Goal: Information Seeking & Learning: Learn about a topic

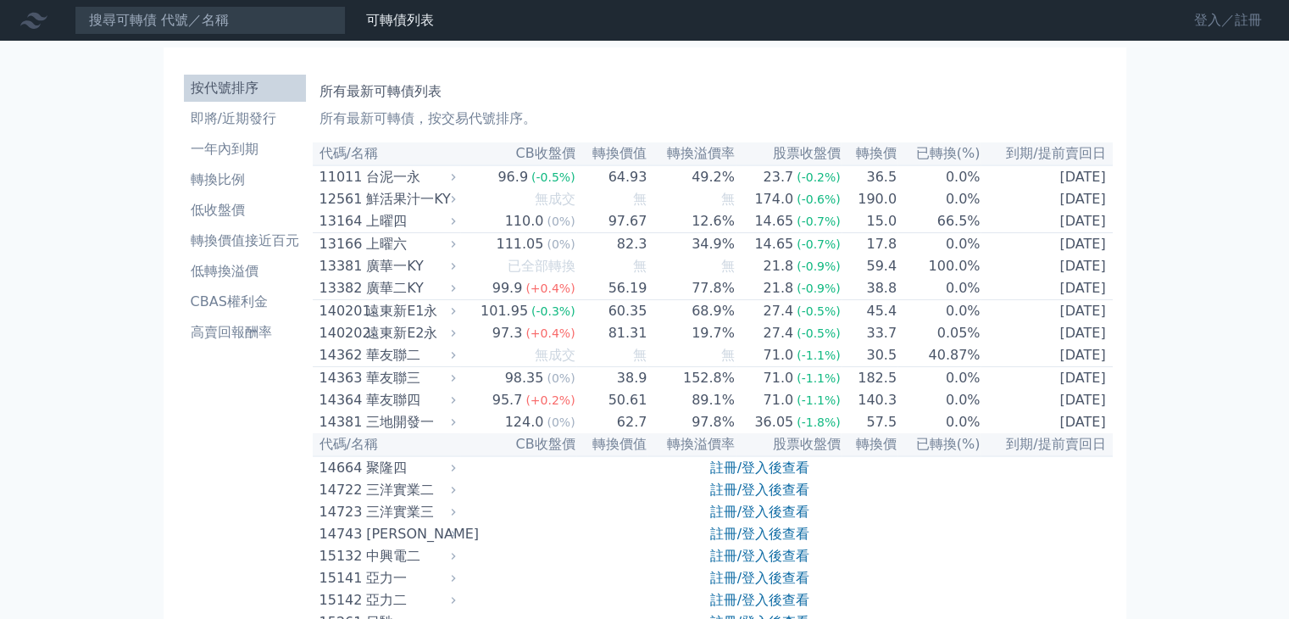
click at [1200, 21] on link "登入／註冊" at bounding box center [1228, 20] width 95 height 27
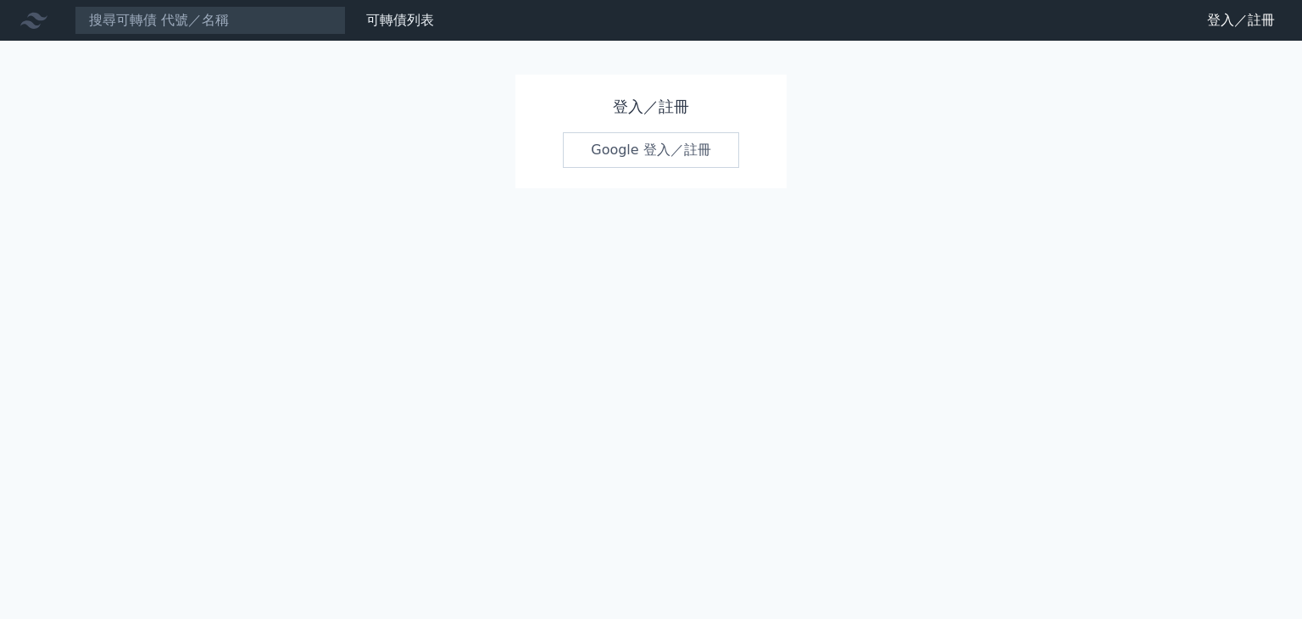
click at [632, 153] on link "Google 登入／註冊" at bounding box center [651, 150] width 176 height 36
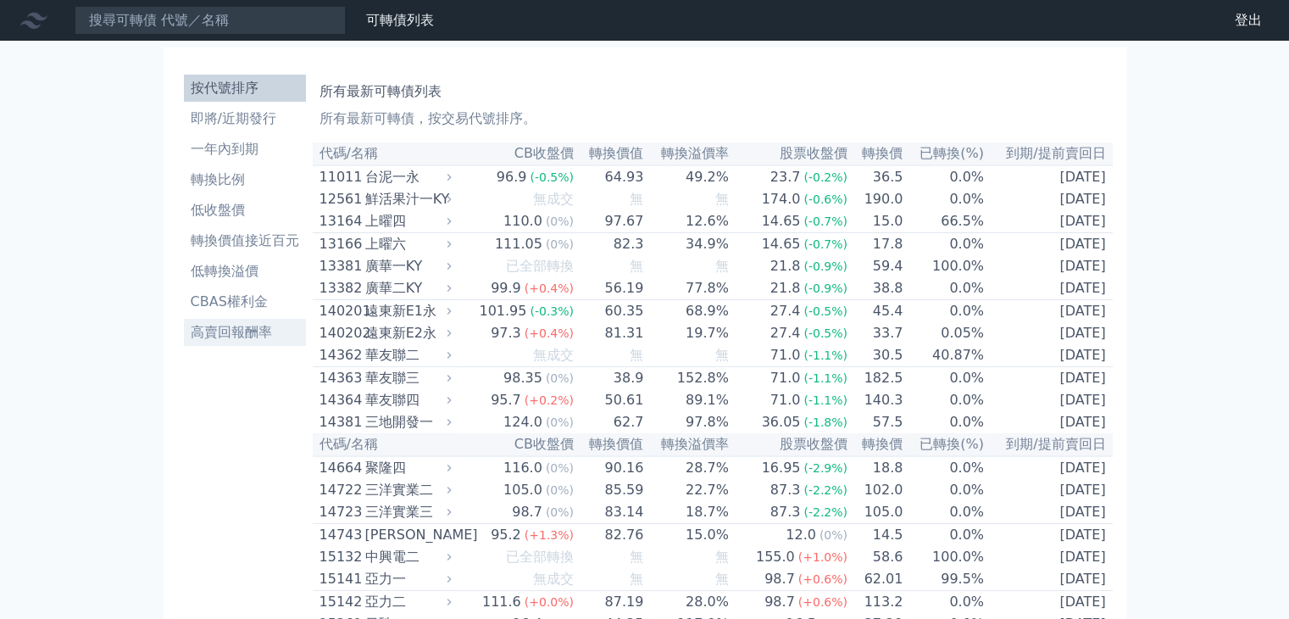
click at [225, 329] on li "高賣回報酬率" at bounding box center [245, 332] width 122 height 20
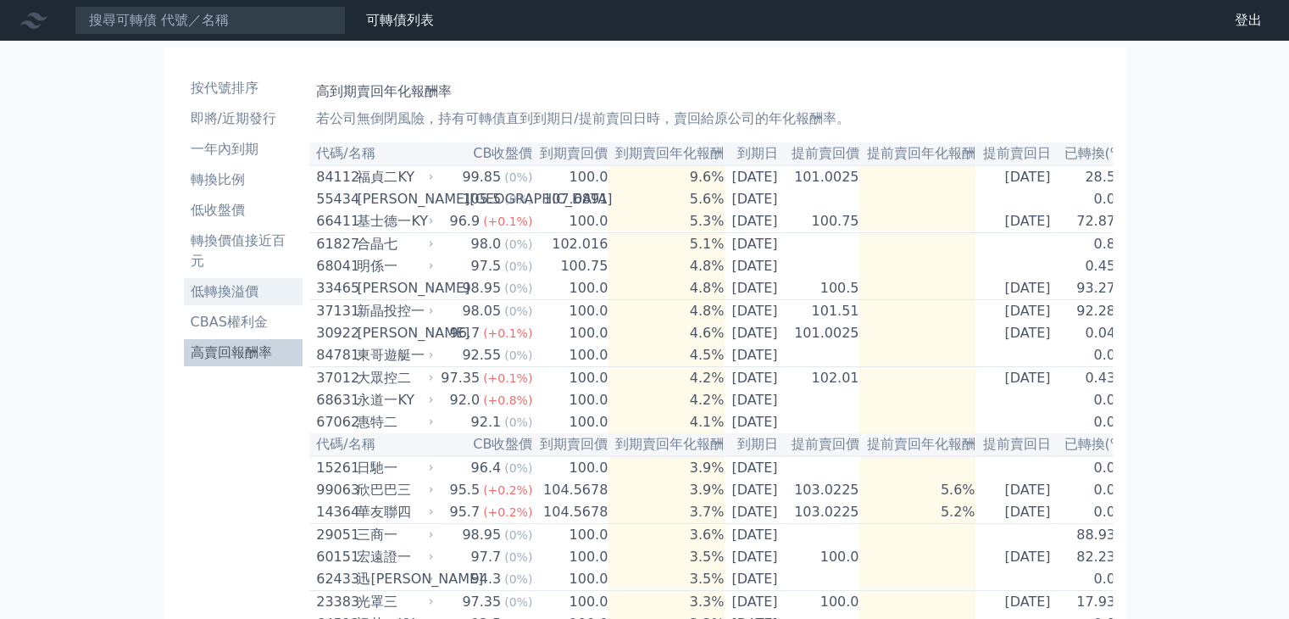
click at [222, 293] on li "低轉換溢價" at bounding box center [244, 291] width 120 height 20
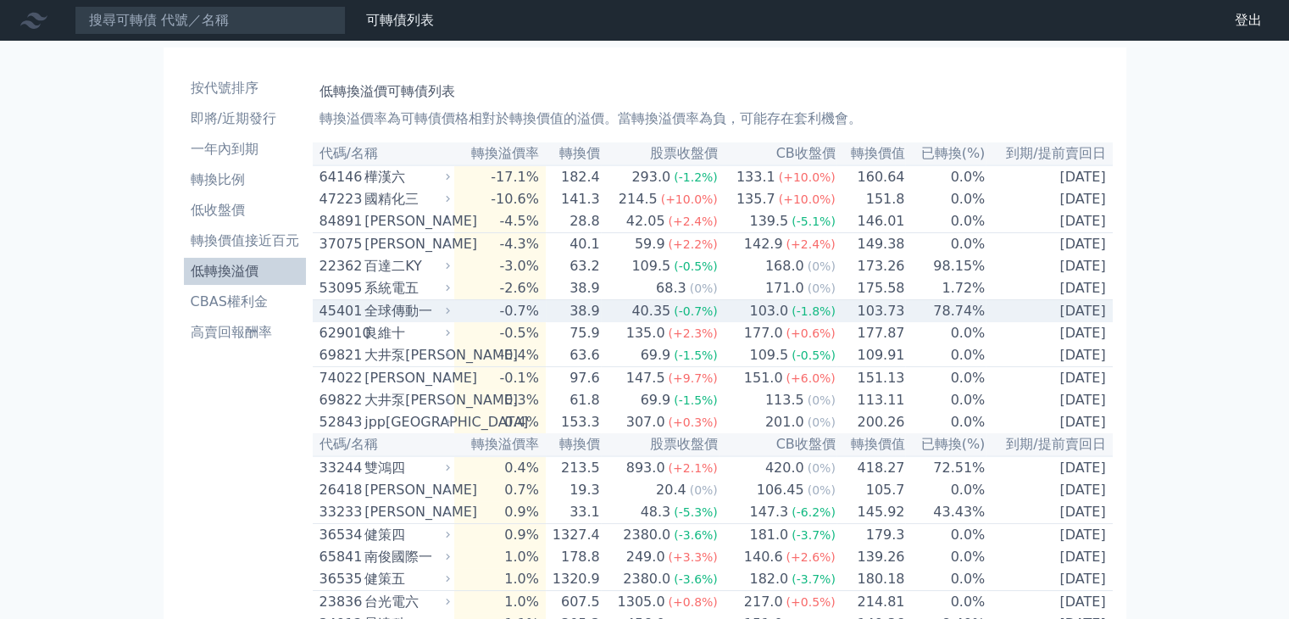
click at [390, 320] on div "全球傳動一" at bounding box center [405, 311] width 82 height 20
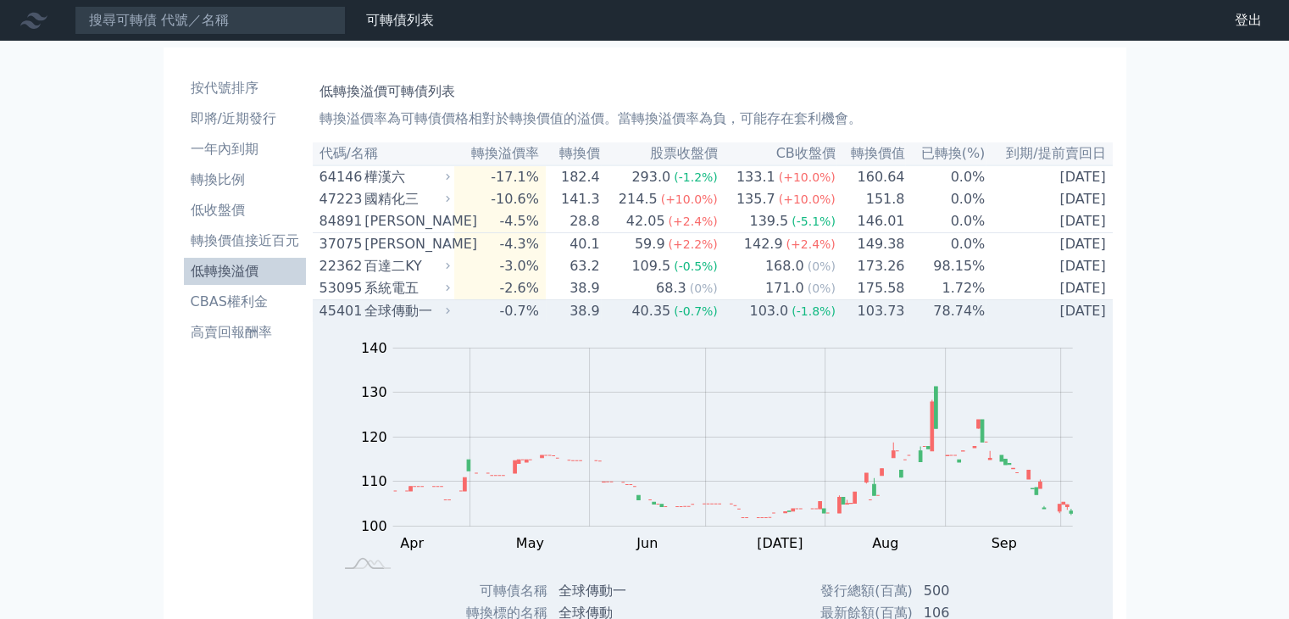
click at [390, 320] on div "全球傳動一" at bounding box center [405, 311] width 82 height 20
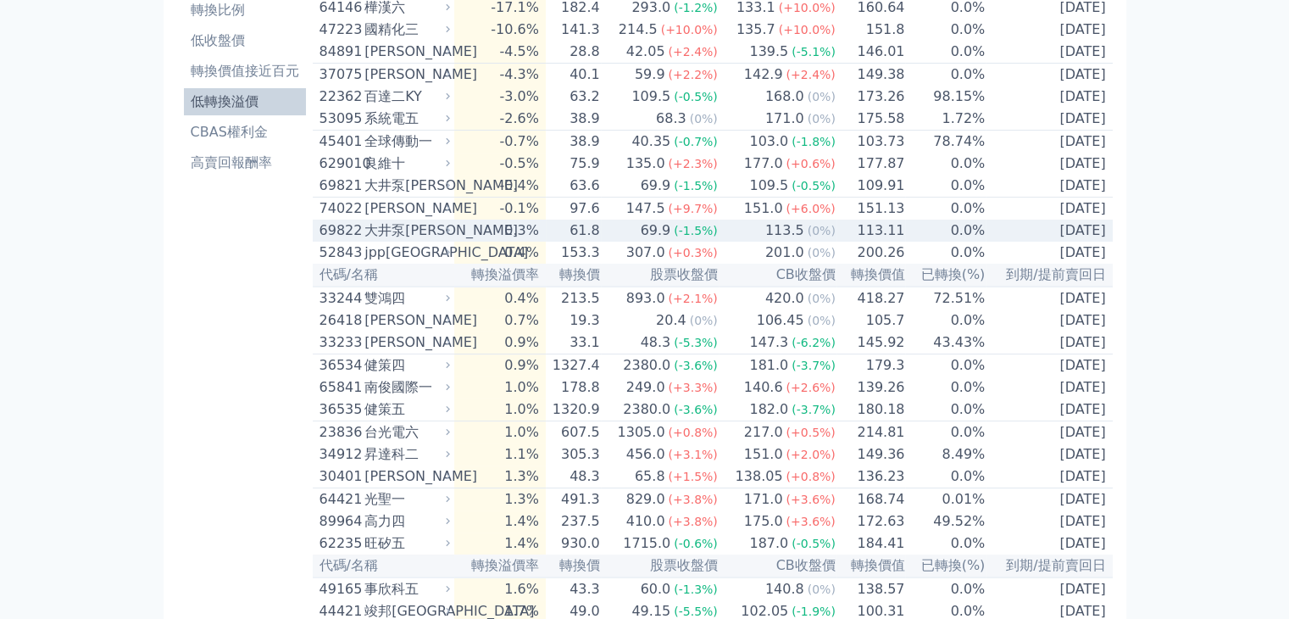
scroll to position [254, 0]
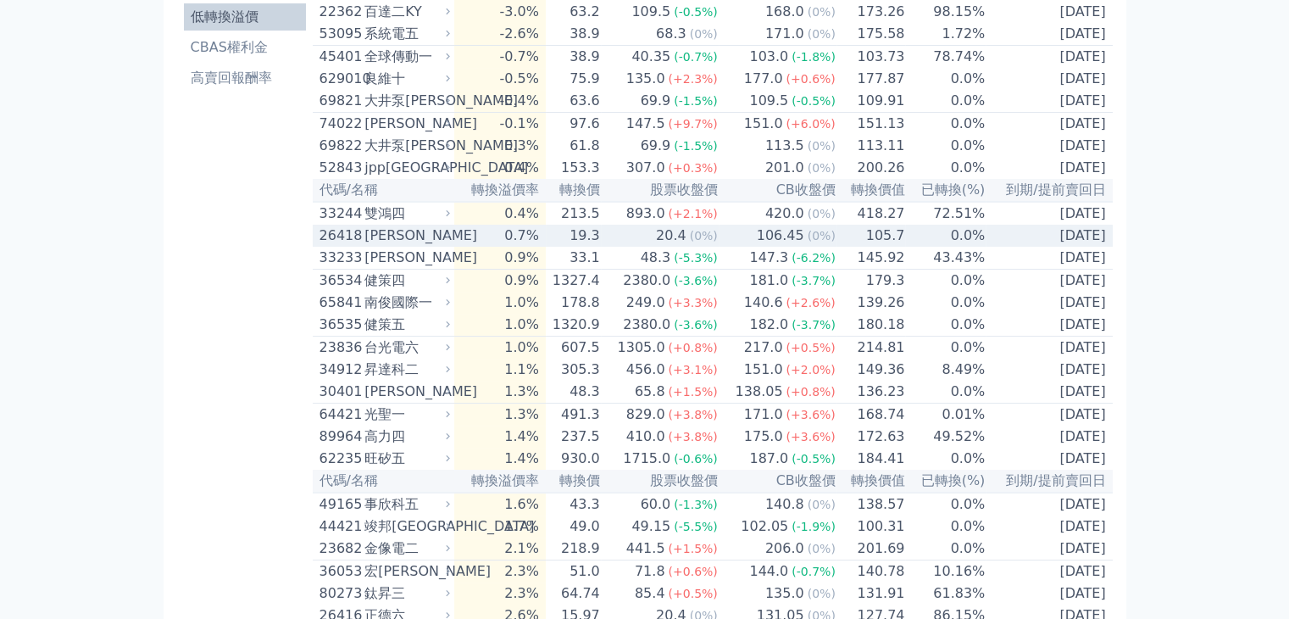
click at [397, 246] on div "[PERSON_NAME]" at bounding box center [405, 235] width 82 height 20
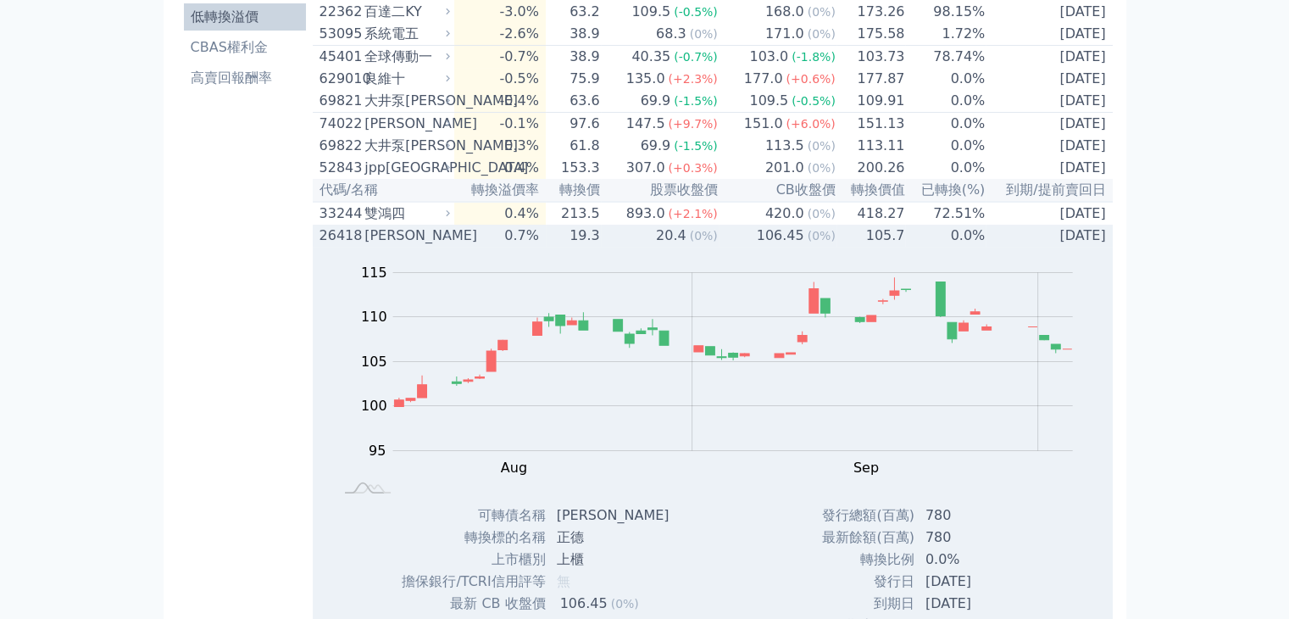
click at [397, 246] on div "[PERSON_NAME]" at bounding box center [405, 235] width 82 height 20
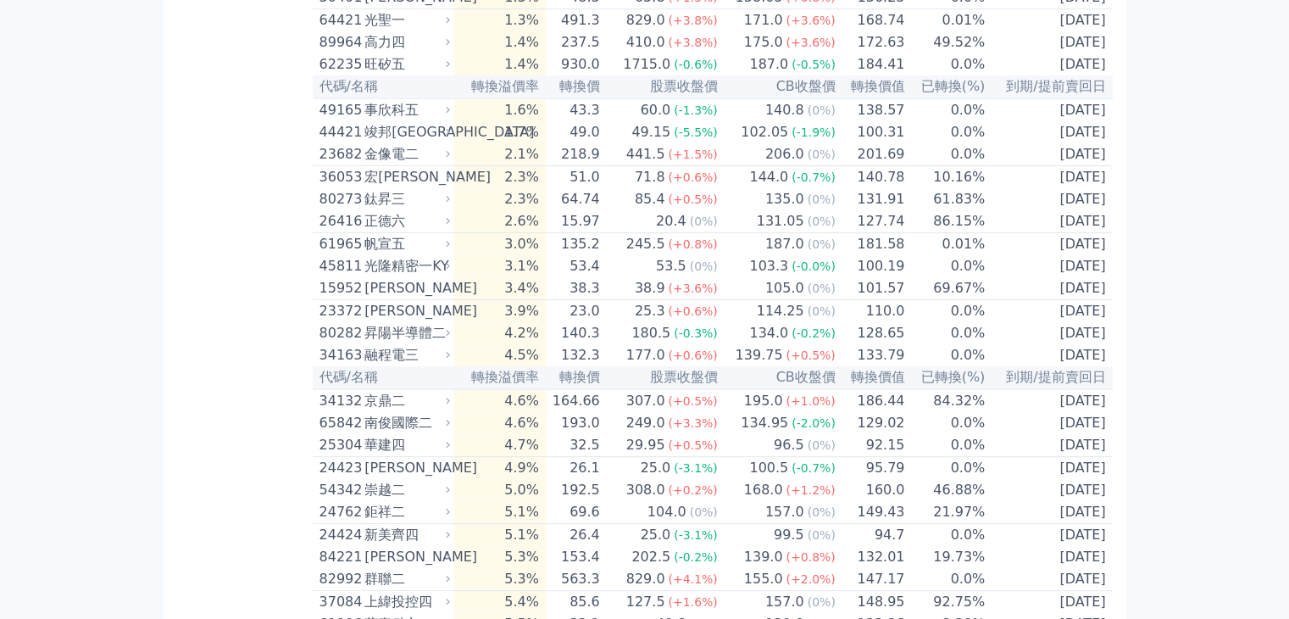
scroll to position [678, 0]
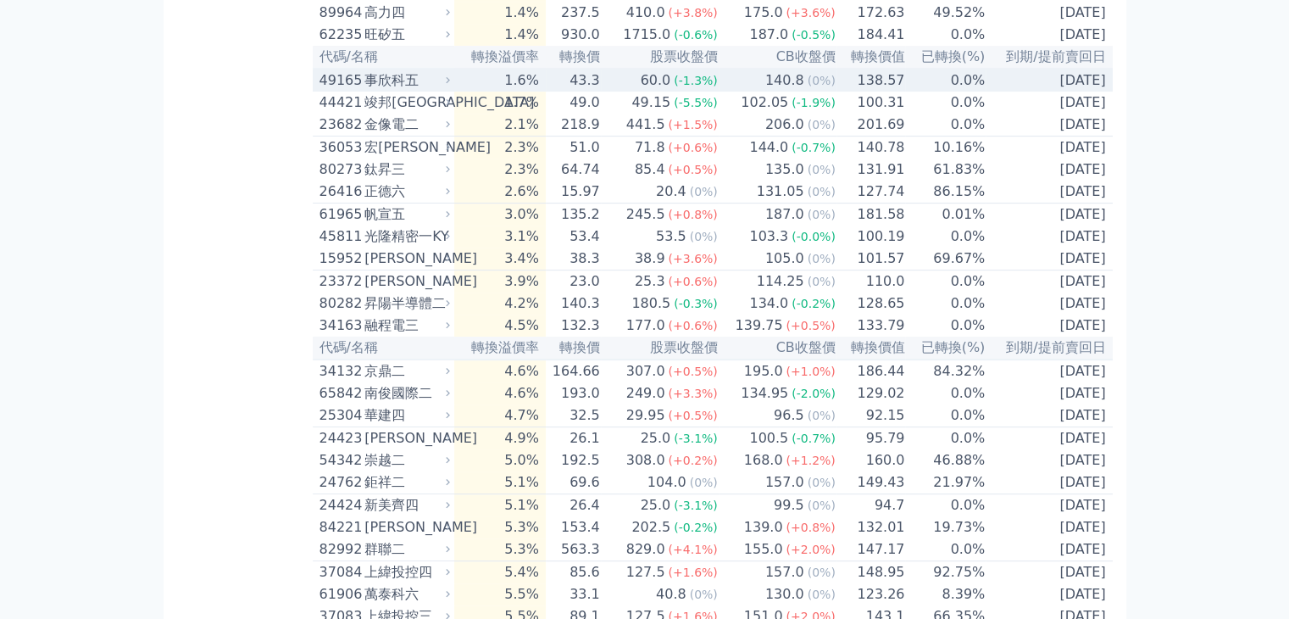
click at [387, 91] on div "事欣科五" at bounding box center [405, 80] width 82 height 20
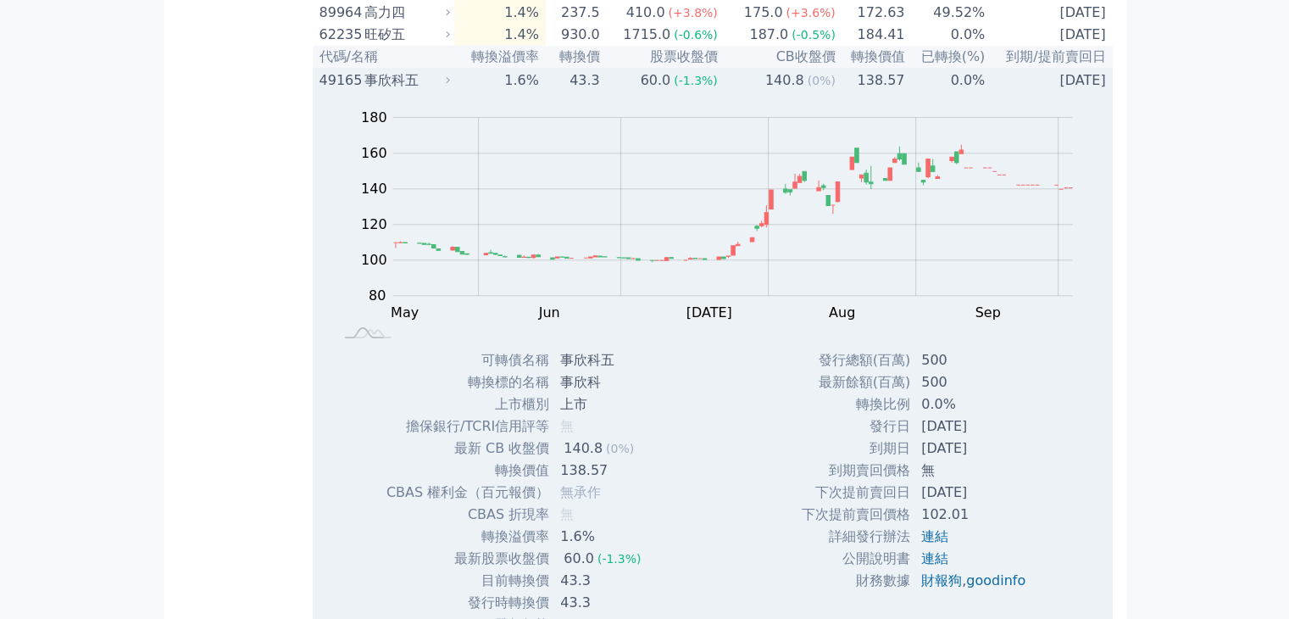
click at [387, 91] on div "事欣科五" at bounding box center [405, 80] width 82 height 20
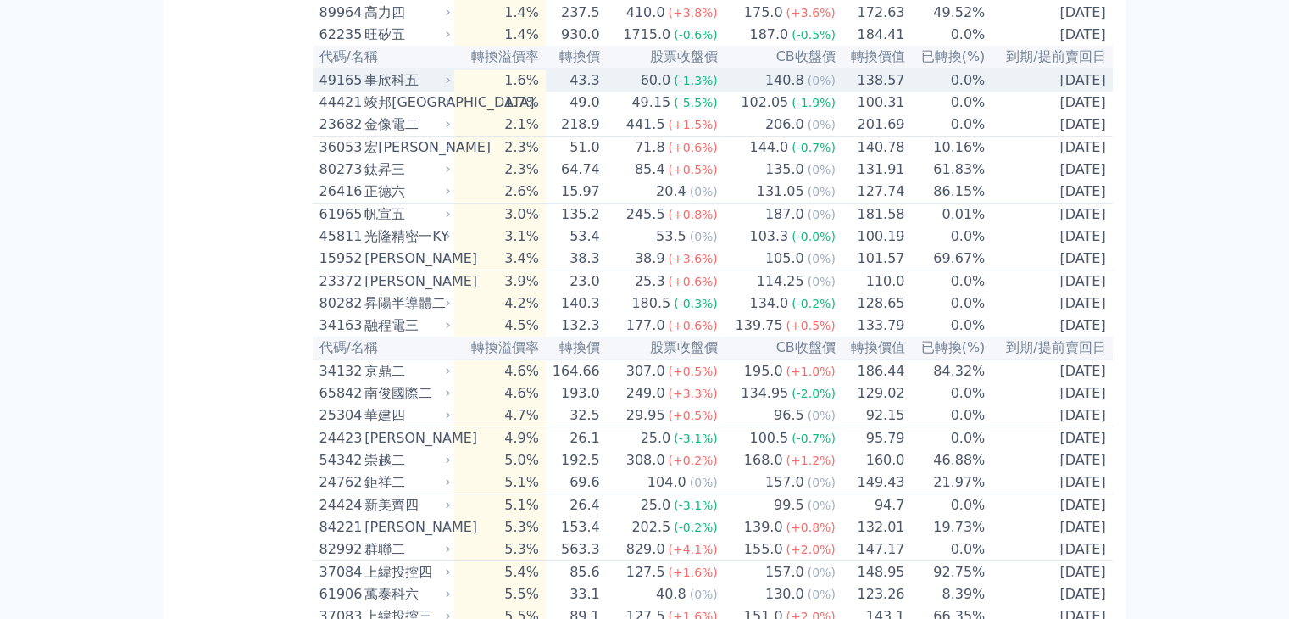
click at [387, 91] on div "事欣科五" at bounding box center [405, 80] width 82 height 20
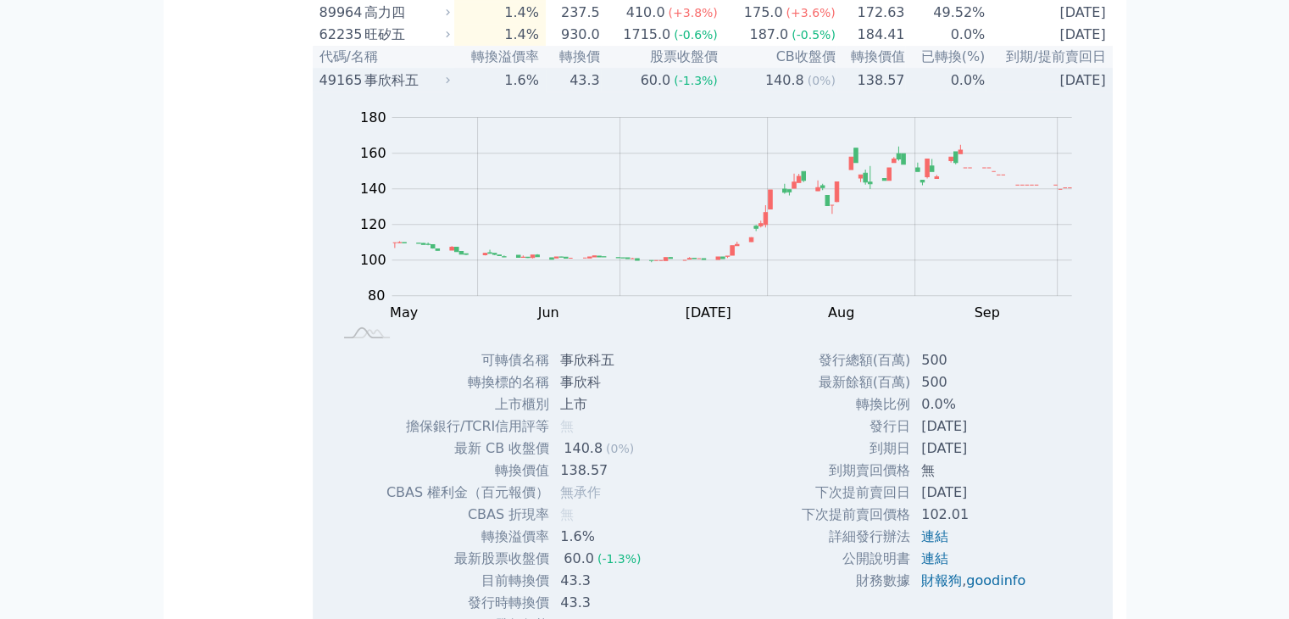
click at [387, 91] on div "事欣科五" at bounding box center [405, 80] width 82 height 20
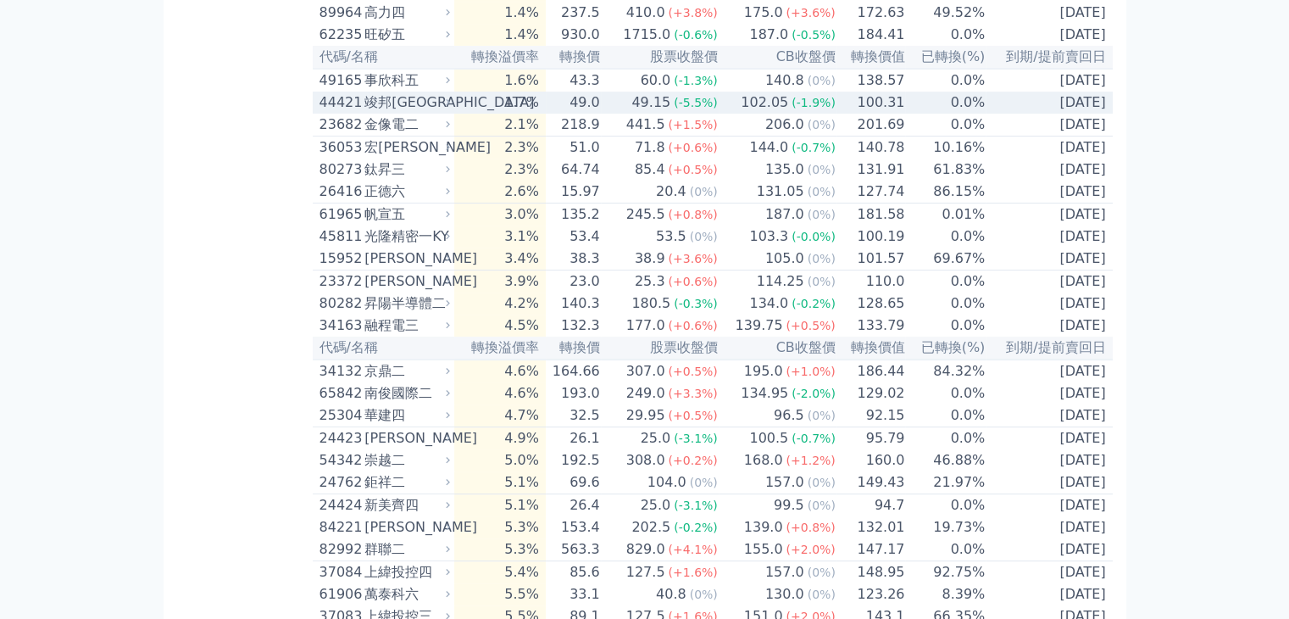
click at [407, 113] on div "竣邦[GEOGRAPHIC_DATA]" at bounding box center [405, 102] width 82 height 20
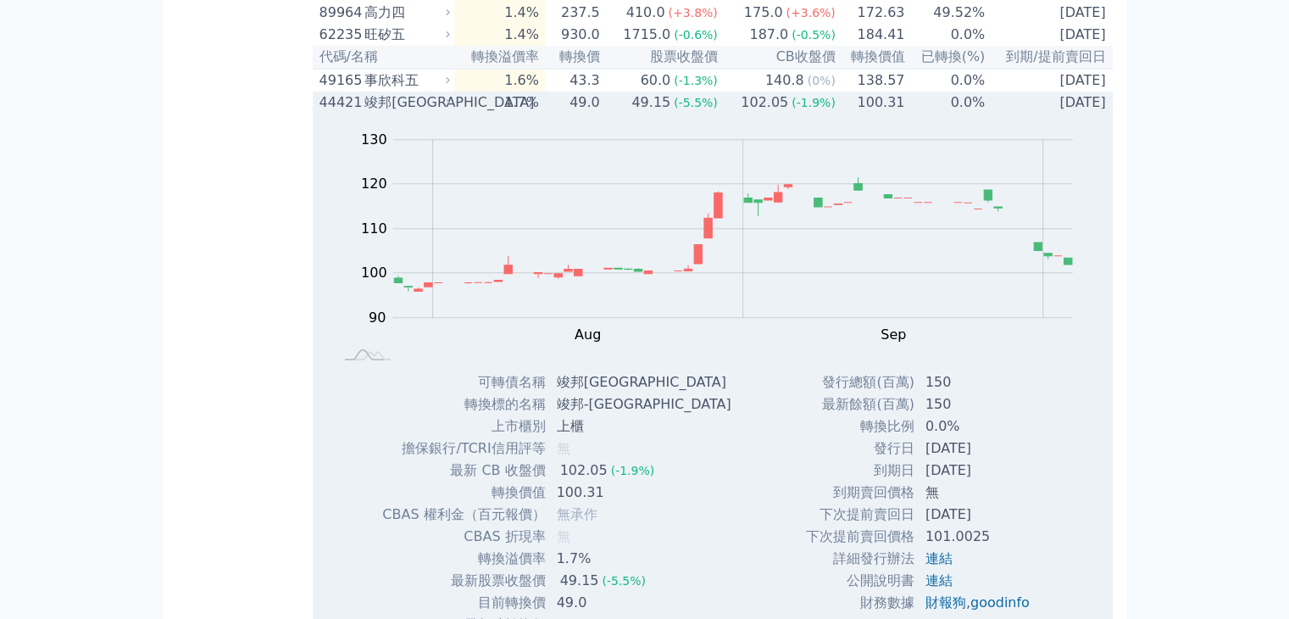
click at [407, 113] on div "竣邦[GEOGRAPHIC_DATA]" at bounding box center [405, 102] width 82 height 20
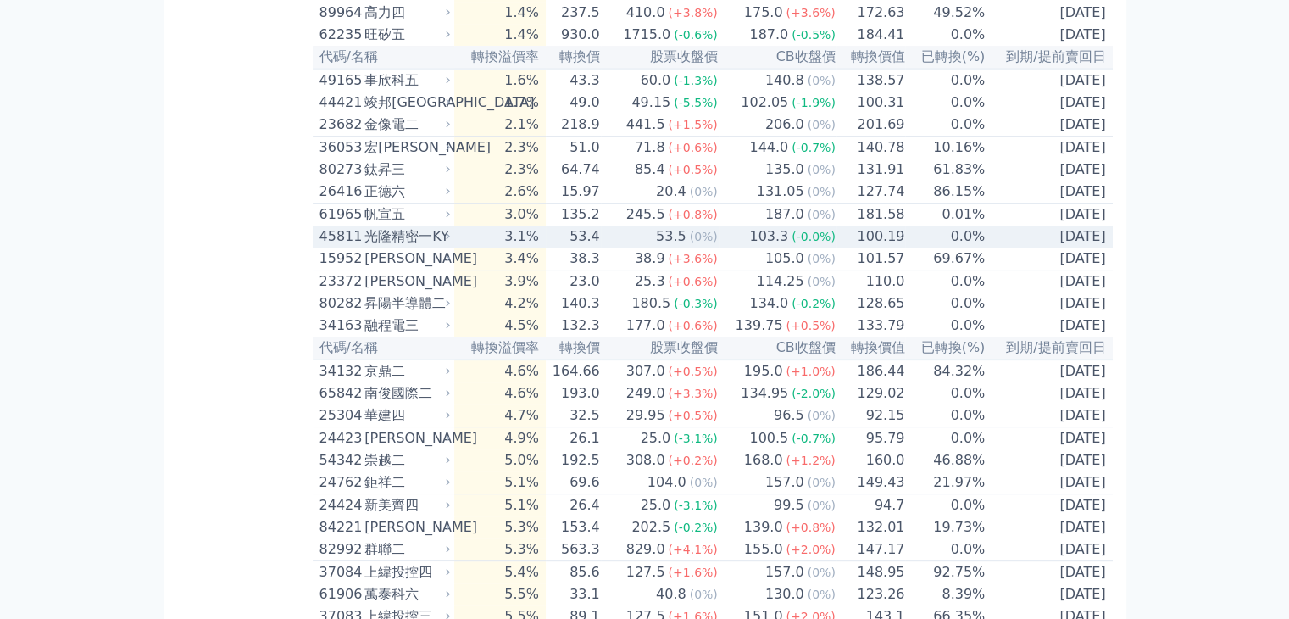
click at [431, 247] on div "光隆精密一KY" at bounding box center [405, 236] width 82 height 20
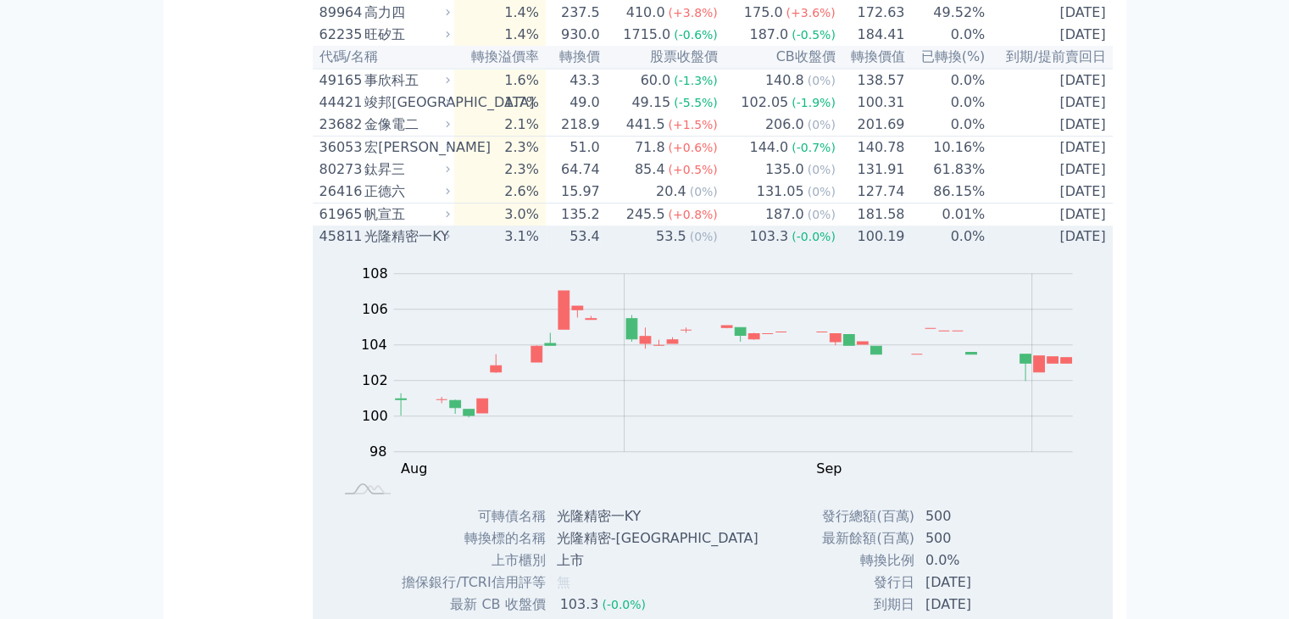
click at [431, 247] on div "光隆精密一KY" at bounding box center [405, 236] width 82 height 20
